Goal: Obtain resource: Download file/media

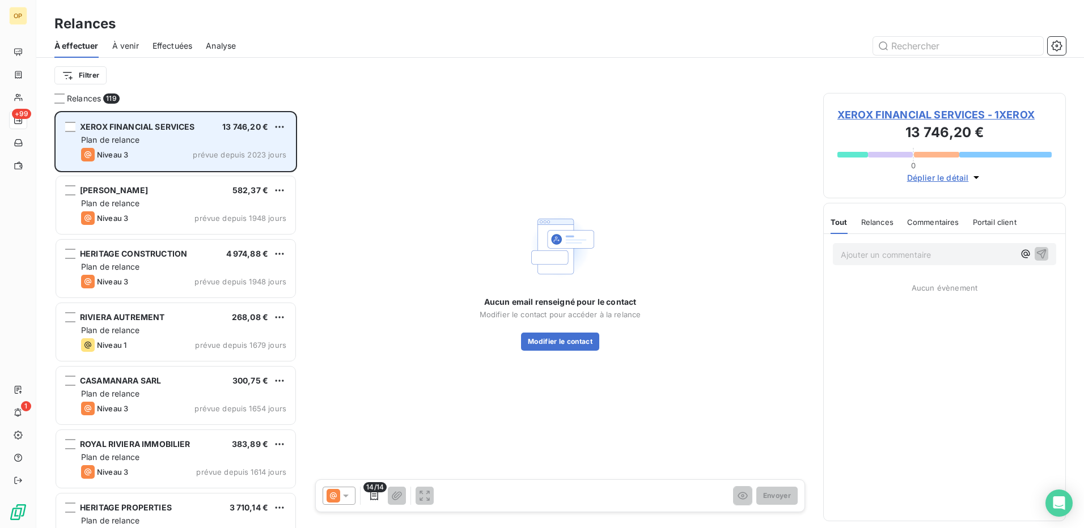
scroll to position [409, 234]
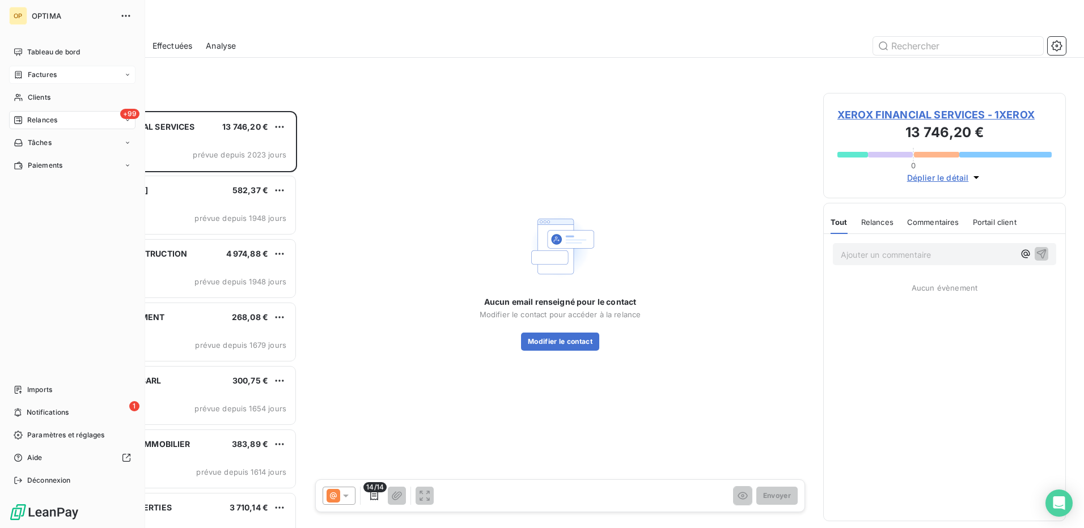
click at [37, 78] on span "Factures" at bounding box center [42, 75] width 29 height 10
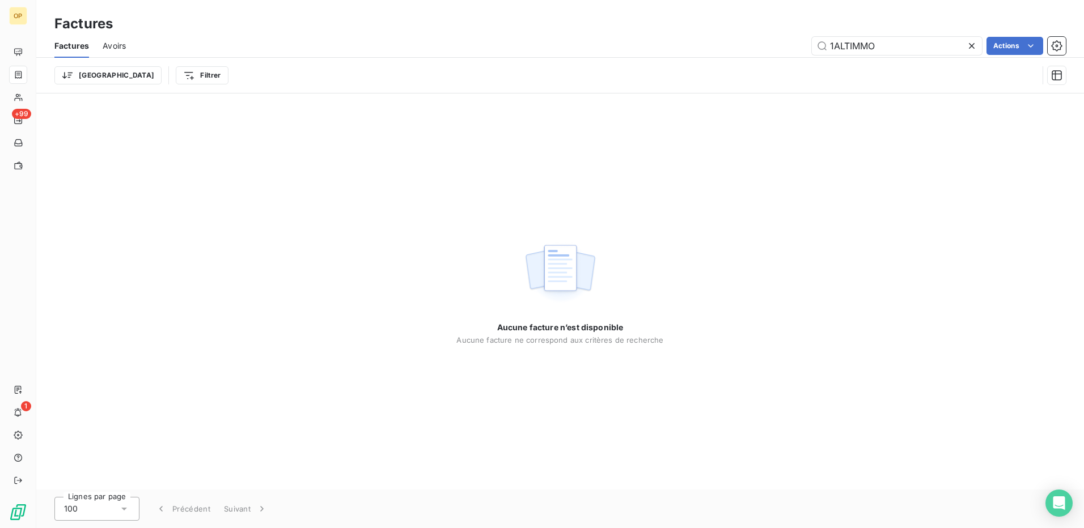
drag, startPoint x: 907, startPoint y: 44, endPoint x: 778, endPoint y: 56, distance: 129.2
click at [778, 56] on div "Factures Avoirs 1ALTIMMO Actions" at bounding box center [560, 46] width 1048 height 24
type input "optimat"
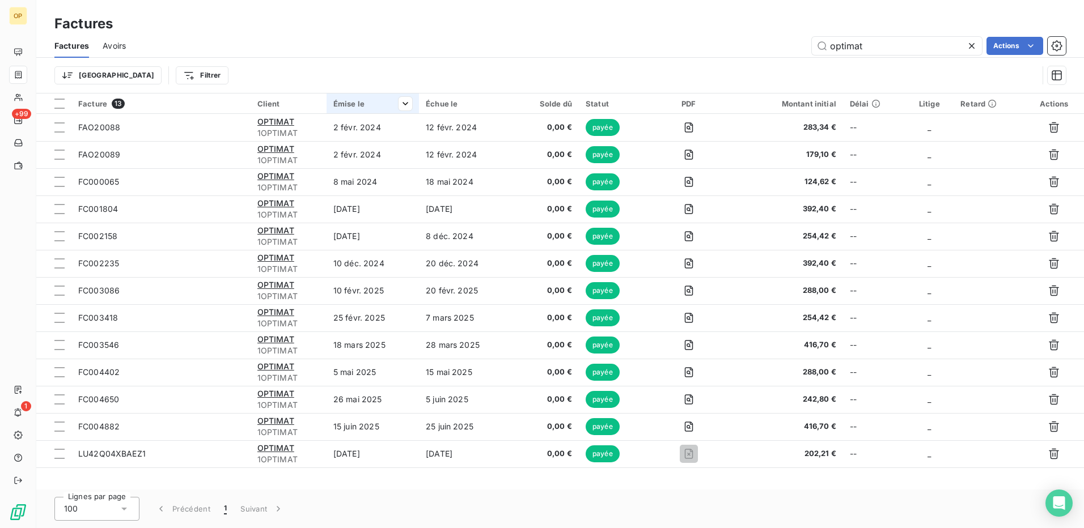
click at [344, 105] on div "Émise le" at bounding box center [372, 103] width 79 height 9
click at [380, 129] on span "Trier par ordre croissant" at bounding box center [347, 127] width 91 height 11
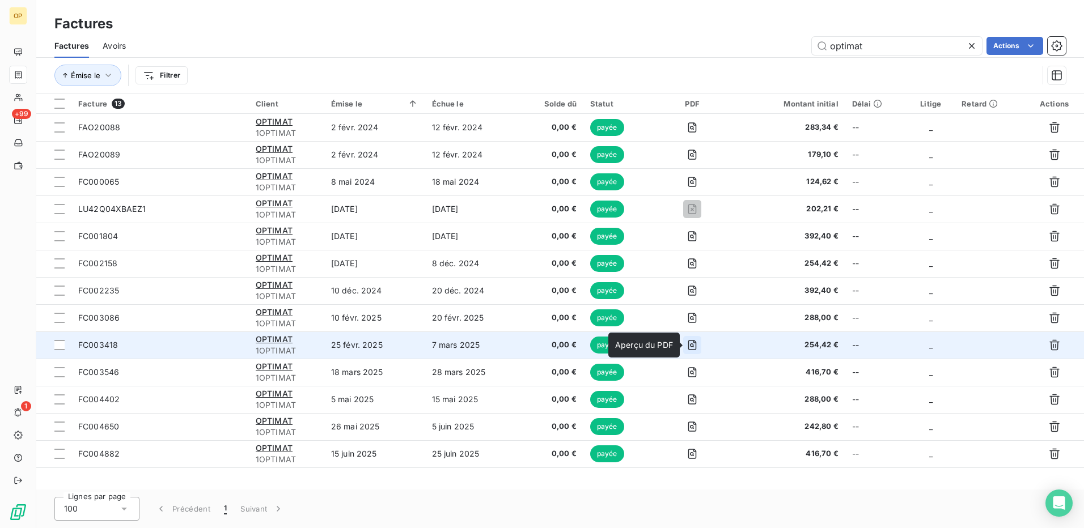
click at [696, 342] on icon "button" at bounding box center [692, 345] width 11 height 11
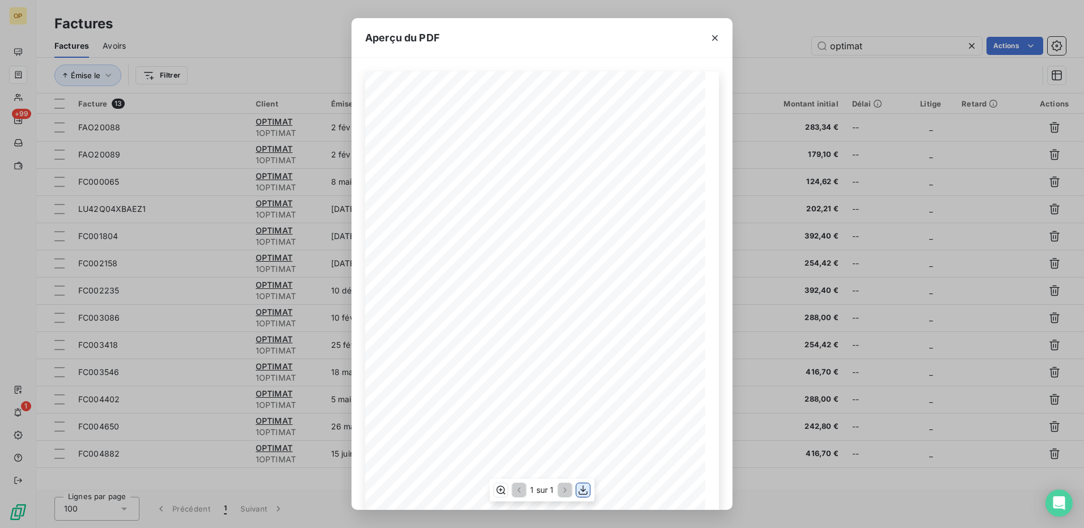
click at [583, 491] on icon "button" at bounding box center [583, 491] width 9 height 10
drag, startPoint x: 715, startPoint y: 36, endPoint x: 648, endPoint y: 108, distance: 98.7
click at [715, 36] on icon "button" at bounding box center [714, 37] width 11 height 11
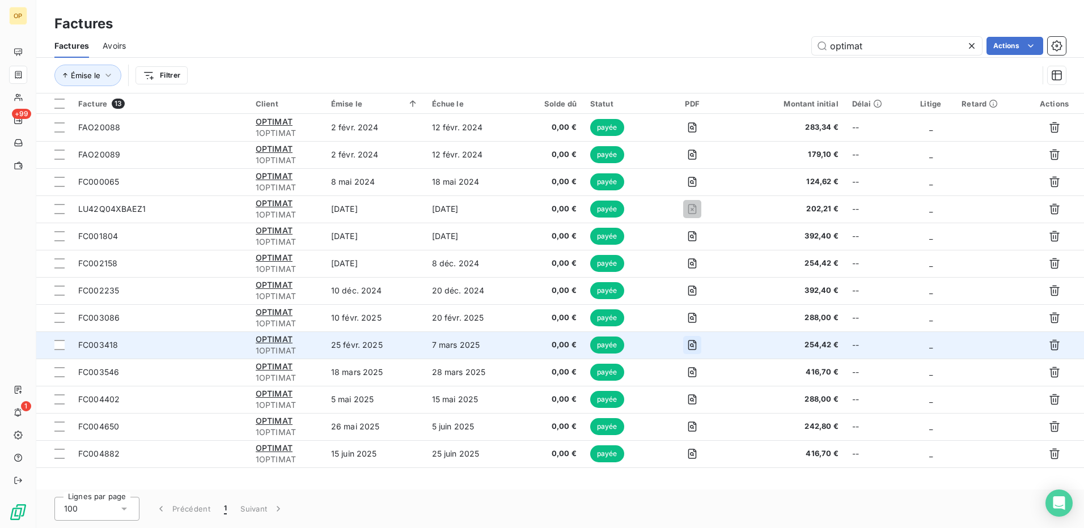
click at [695, 341] on icon "button" at bounding box center [692, 345] width 11 height 11
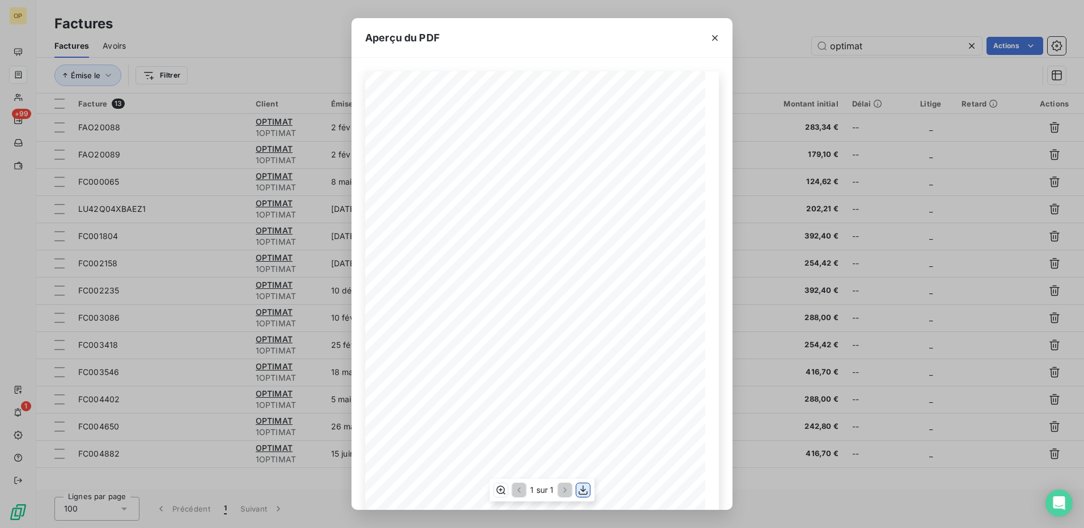
click at [587, 490] on icon "button" at bounding box center [583, 490] width 11 height 11
click at [717, 43] on icon "button" at bounding box center [714, 37] width 11 height 11
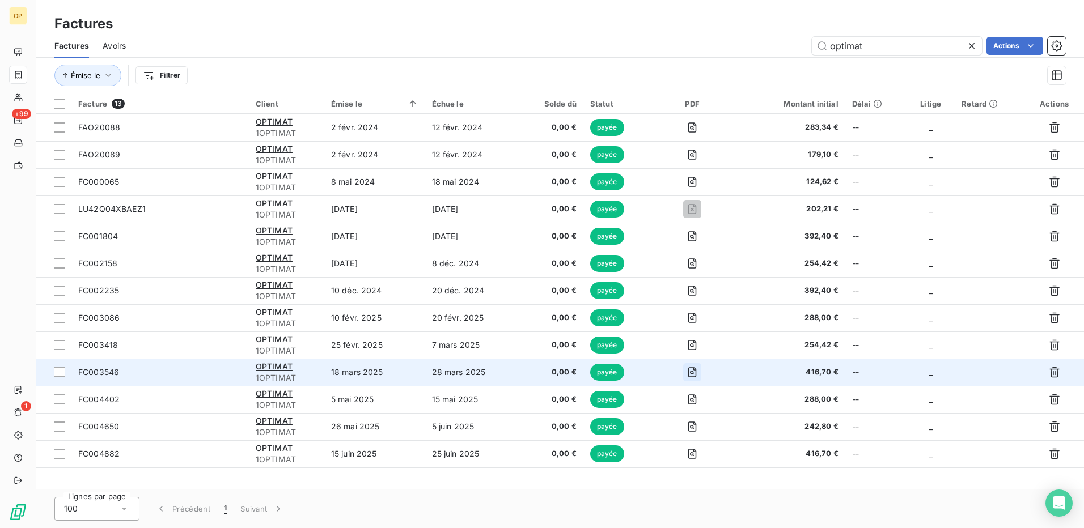
click at [695, 370] on icon "button" at bounding box center [692, 372] width 11 height 11
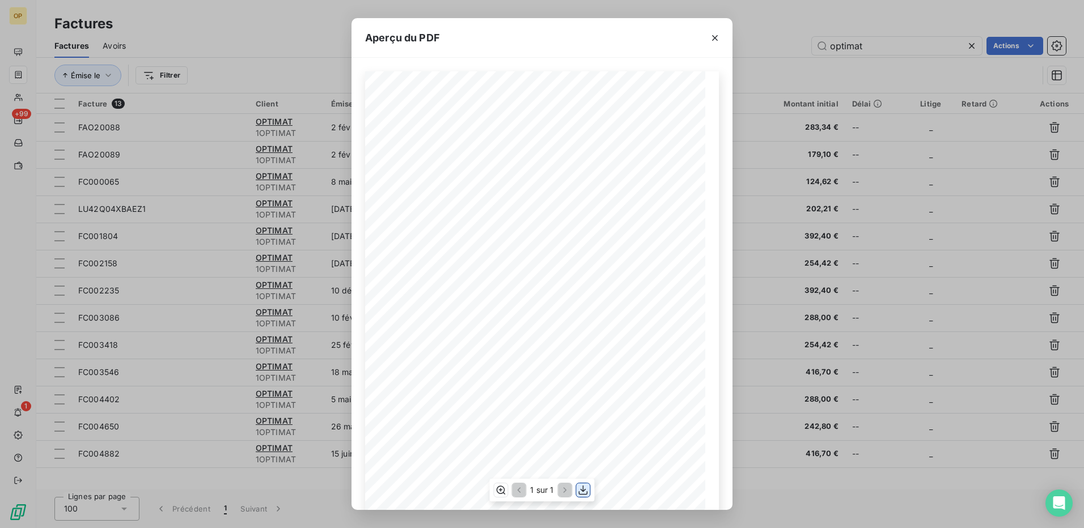
click at [581, 488] on icon "button" at bounding box center [583, 490] width 11 height 11
click at [706, 37] on button "button" at bounding box center [715, 38] width 18 height 18
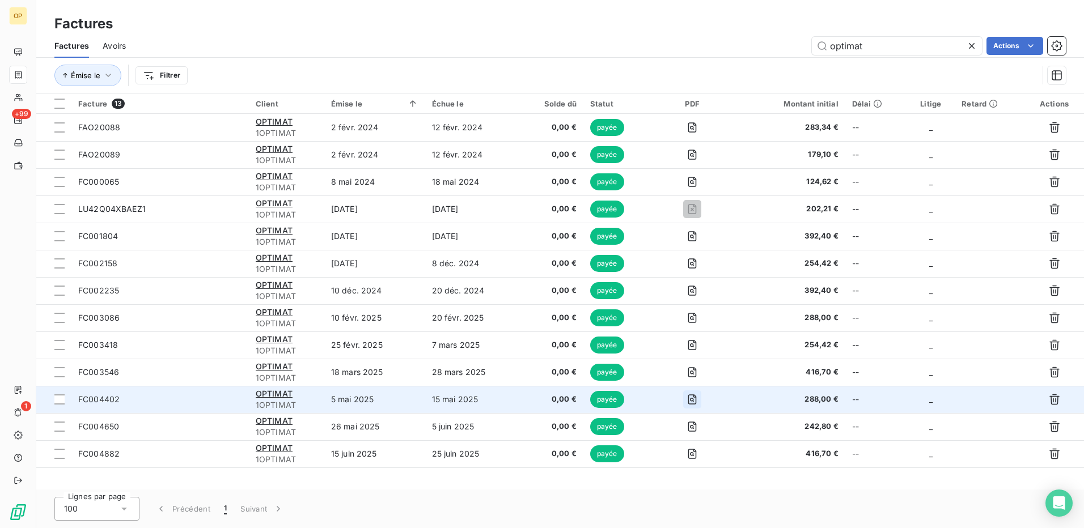
click at [697, 401] on icon "button" at bounding box center [692, 399] width 11 height 11
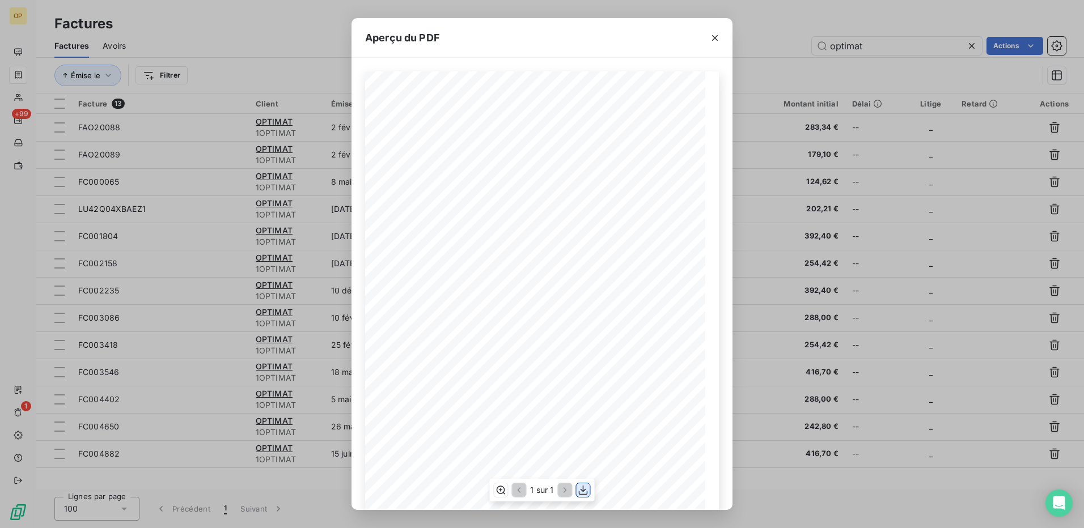
click at [583, 490] on icon "button" at bounding box center [583, 491] width 9 height 10
click at [717, 34] on icon "button" at bounding box center [714, 37] width 11 height 11
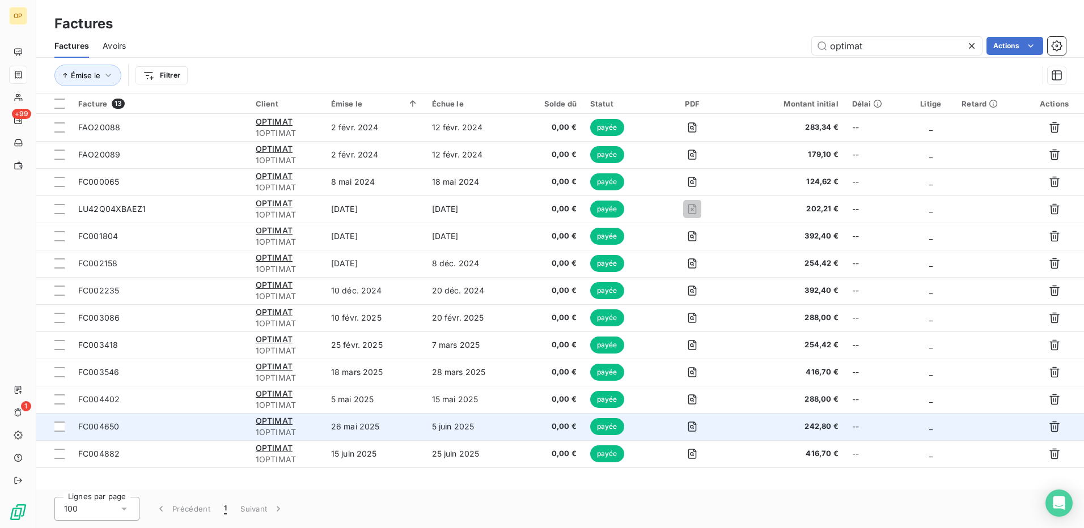
click at [106, 427] on span "FC004650" at bounding box center [98, 427] width 41 height 10
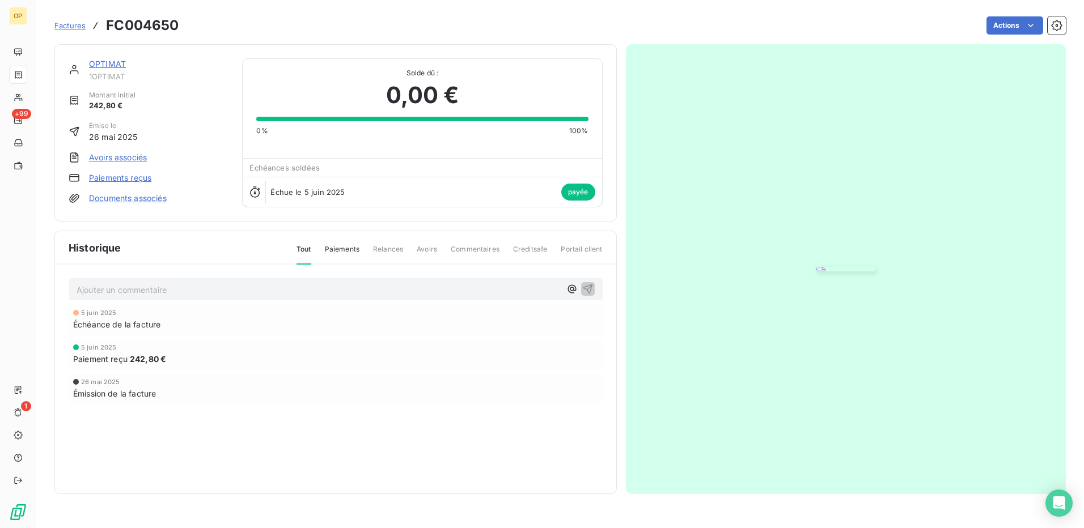
click at [860, 272] on img "button" at bounding box center [845, 269] width 59 height 5
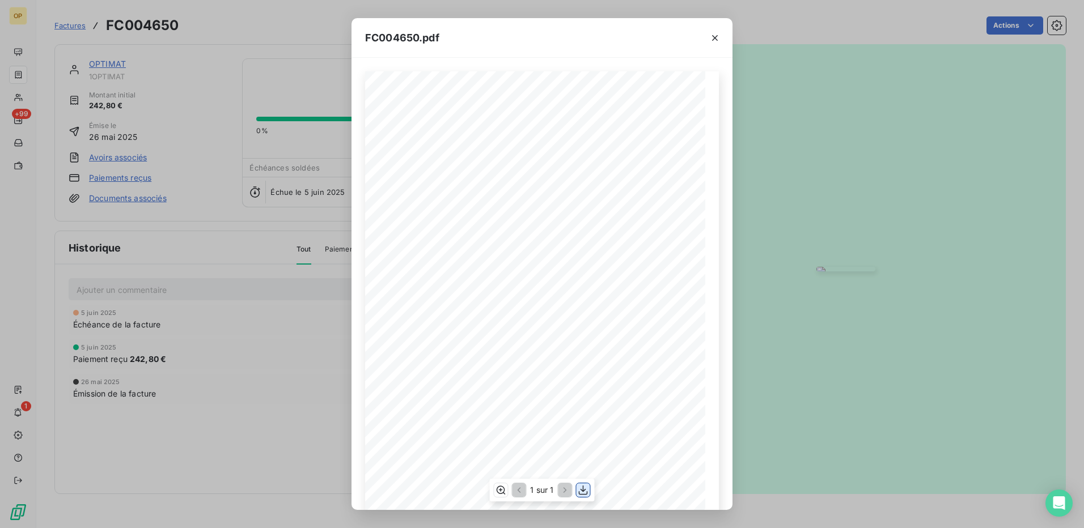
click at [581, 490] on icon "button" at bounding box center [583, 491] width 9 height 10
click at [231, 62] on div "FC004650.pdf Facture OPTIMA GROUPE [STREET_ADDRESS] Tél. : [PHONE_NUMBER] Mail …" at bounding box center [542, 264] width 1084 height 528
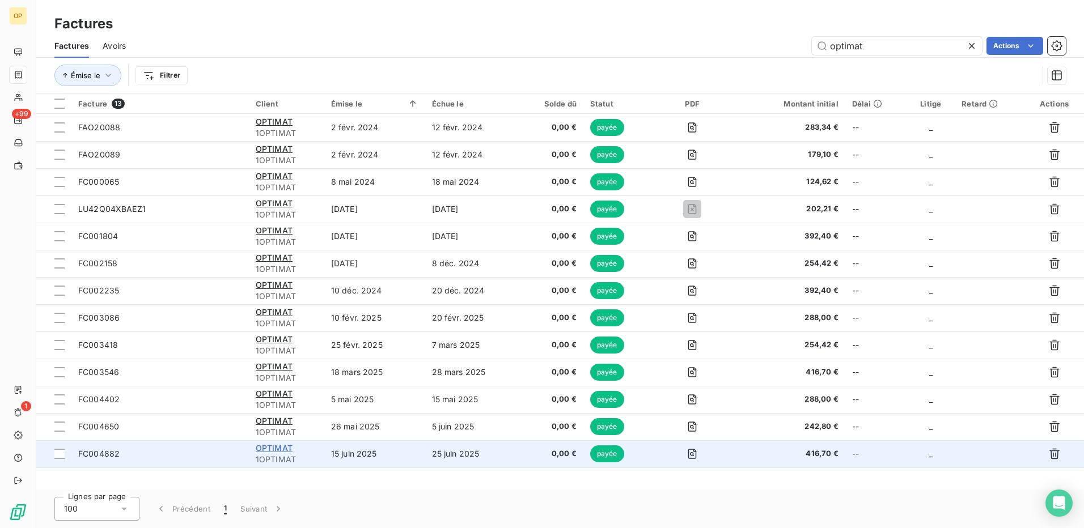
click at [263, 449] on span "OPTIMAT" at bounding box center [274, 448] width 37 height 10
click at [695, 452] on icon "button" at bounding box center [692, 453] width 11 height 11
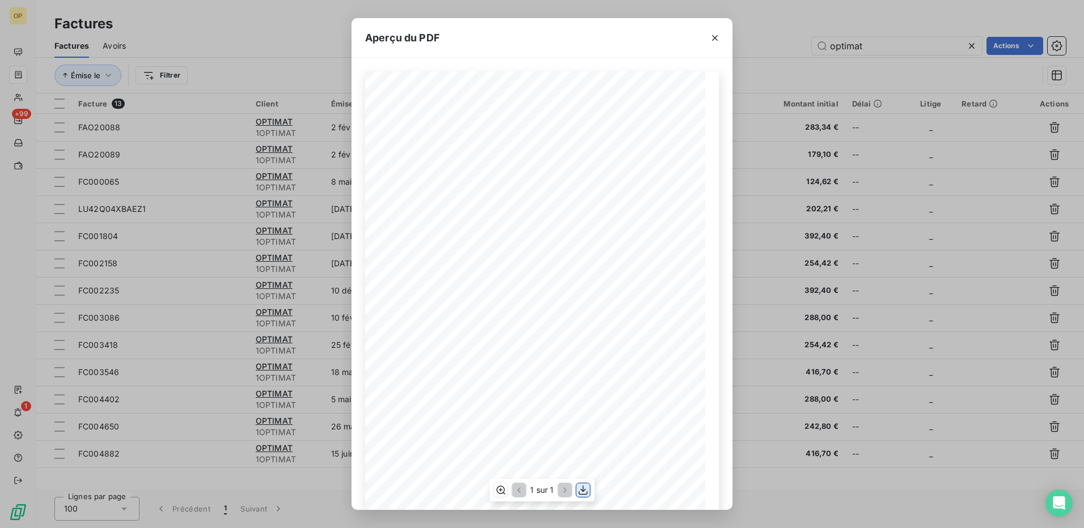
click at [582, 492] on icon "button" at bounding box center [583, 490] width 11 height 11
click at [713, 41] on icon "button" at bounding box center [714, 37] width 11 height 11
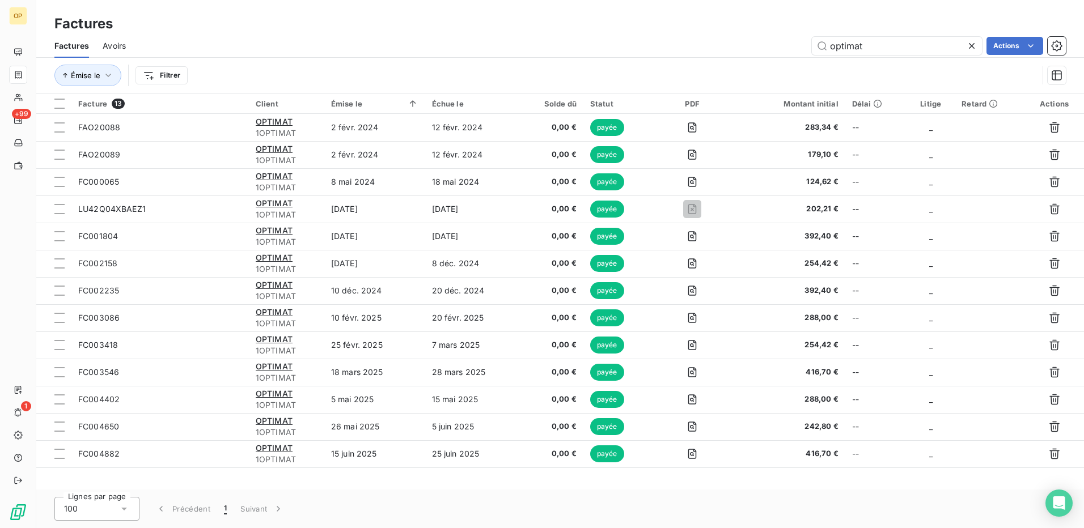
click at [651, 35] on div "Factures Avoirs optimat Actions" at bounding box center [560, 46] width 1048 height 24
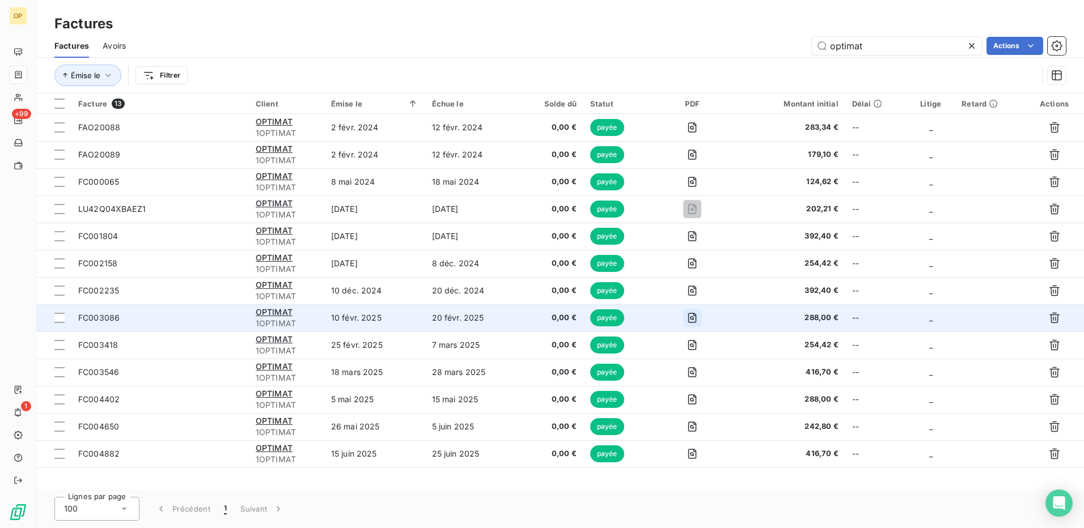
click at [695, 318] on icon "button" at bounding box center [692, 317] width 11 height 11
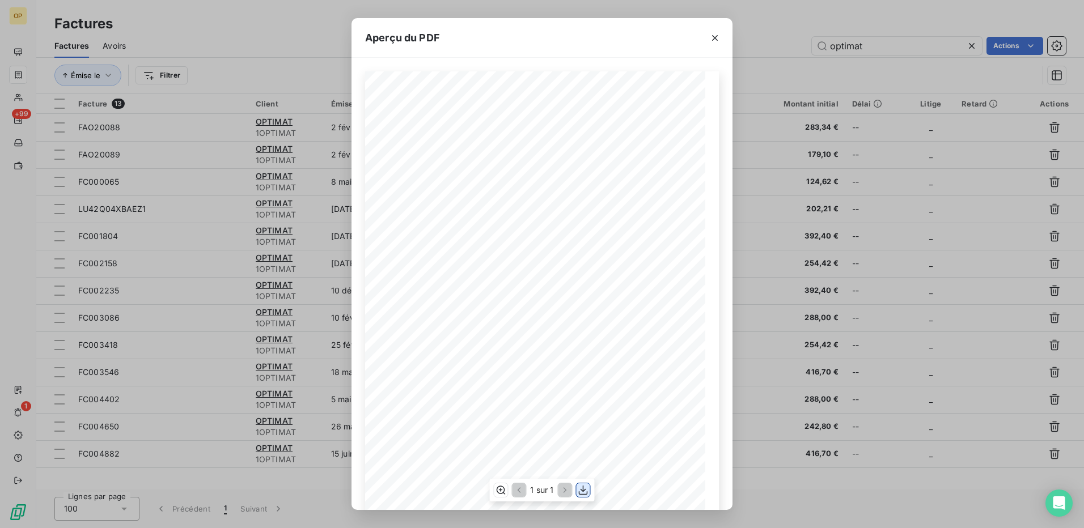
click at [582, 491] on icon "button" at bounding box center [583, 491] width 9 height 10
click at [713, 34] on icon "button" at bounding box center [714, 37] width 11 height 11
